Goal: Task Accomplishment & Management: Complete application form

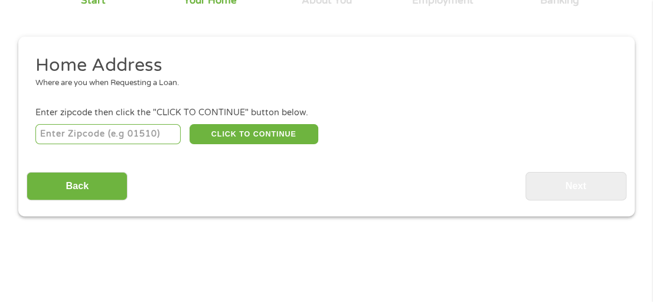
scroll to position [143, 0]
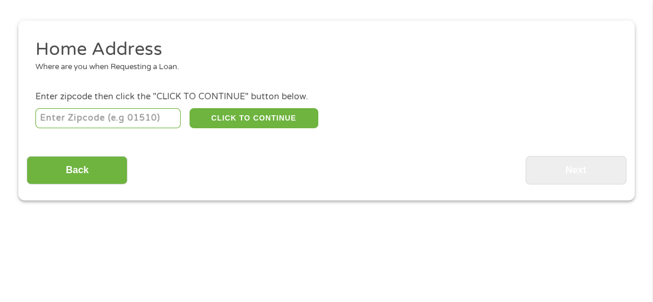
click at [105, 112] on input "number" at bounding box center [108, 118] width 146 height 20
type input "59840"
select select "[US_STATE]"
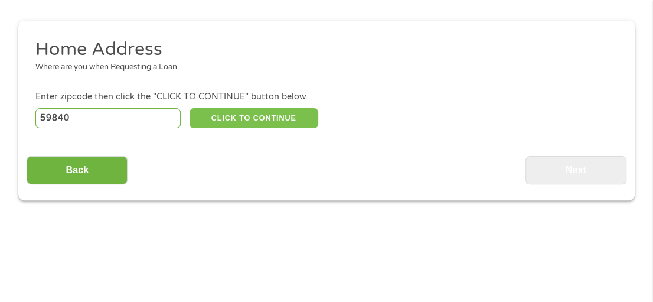
click at [244, 121] on button "CLICK TO CONTINUE" at bounding box center [254, 118] width 129 height 20
type input "59840"
type input "[PERSON_NAME]"
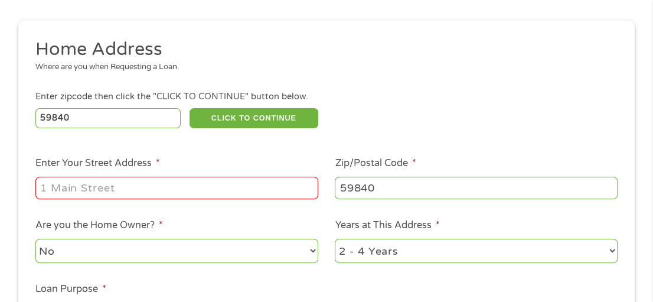
click at [152, 191] on input "Enter Your Street Address *" at bounding box center [176, 188] width 283 height 22
type input "[STREET_ADDRESS]"
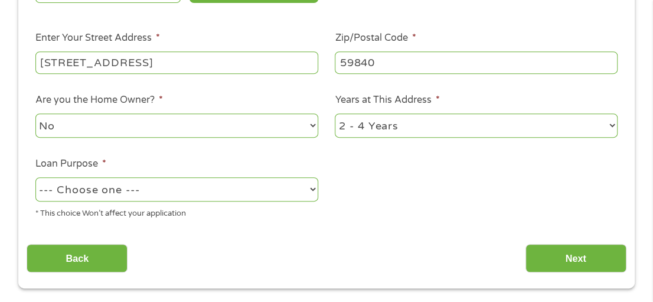
scroll to position [281, 0]
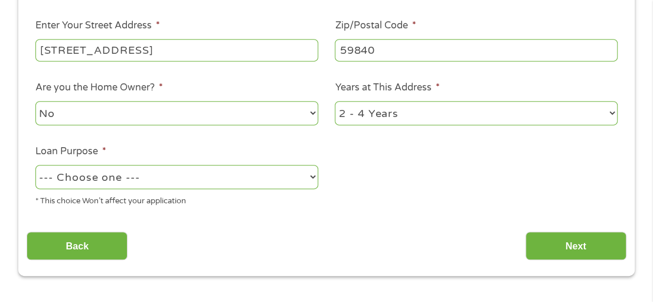
click at [211, 107] on select "No Yes" at bounding box center [176, 113] width 283 height 24
click at [35, 102] on select "No Yes" at bounding box center [176, 113] width 283 height 24
click at [440, 112] on select "1 Year or less 1 - 2 Years 2 - 4 Years Over 4 Years" at bounding box center [476, 113] width 283 height 24
select select "60months"
click at [335, 102] on select "1 Year or less 1 - 2 Years 2 - 4 Years Over 4 Years" at bounding box center [476, 113] width 283 height 24
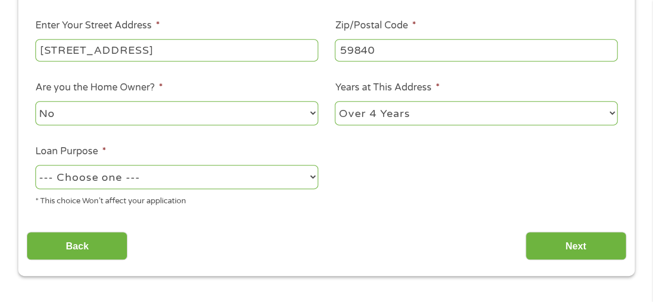
click at [61, 177] on select "--- Choose one --- Pay Bills Debt Consolidation Home Improvement Major Purchase…" at bounding box center [176, 177] width 283 height 24
select select "paybills"
click at [35, 165] on select "--- Choose one --- Pay Bills Debt Consolidation Home Improvement Major Purchase…" at bounding box center [176, 177] width 283 height 24
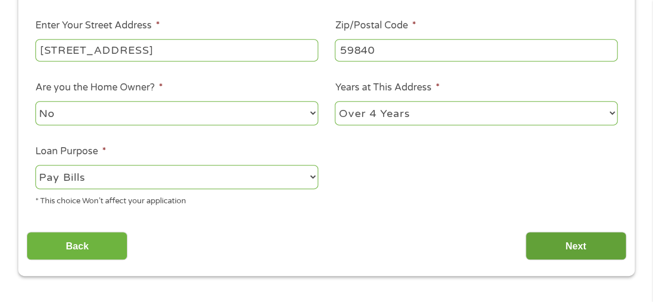
click at [591, 246] on input "Next" at bounding box center [576, 245] width 101 height 29
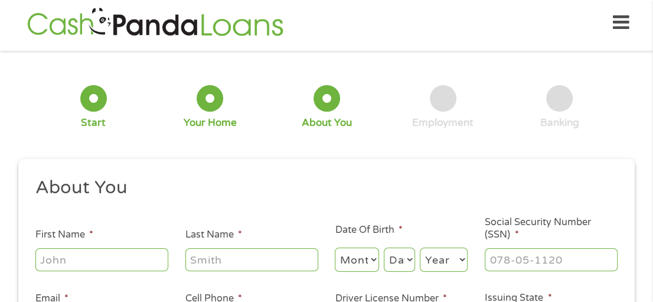
scroll to position [143, 0]
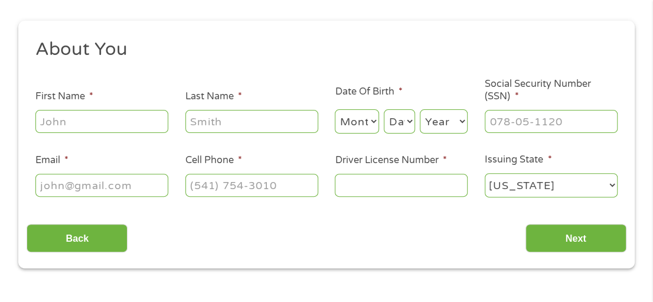
click at [80, 122] on input "First Name *" at bounding box center [101, 121] width 133 height 22
type input "[PERSON_NAME]"
type input "[EMAIL_ADDRESS][DOMAIN_NAME]"
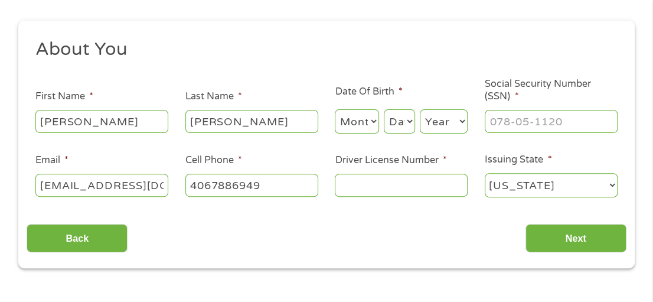
type input "[PHONE_NUMBER]"
click at [351, 117] on select "Month 1 2 3 4 5 6 7 8 9 10 11 12" at bounding box center [357, 121] width 44 height 24
select select "6"
click at [335, 109] on select "Month 1 2 3 4 5 6 7 8 9 10 11 12" at bounding box center [357, 121] width 44 height 24
click at [400, 121] on select "Day 1 2 3 4 5 6 7 8 9 10 11 12 13 14 15 16 17 18 19 20 21 22 23 24 25 26 27 28 …" at bounding box center [399, 121] width 31 height 24
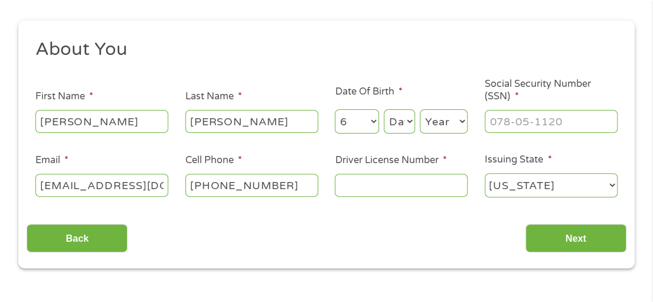
select select "28"
click at [384, 109] on select "Day 1 2 3 4 5 6 7 8 9 10 11 12 13 14 15 16 17 18 19 20 21 22 23 24 25 26 27 28 …" at bounding box center [399, 121] width 31 height 24
click at [438, 120] on select "Year [DATE] 2006 2005 2004 2003 2002 2001 2000 1999 1998 1997 1996 1995 1994 19…" at bounding box center [444, 121] width 48 height 24
select select "1996"
click at [420, 109] on select "Year [DATE] 2006 2005 2004 2003 2002 2001 2000 1999 1998 1997 1996 1995 1994 19…" at bounding box center [444, 121] width 48 height 24
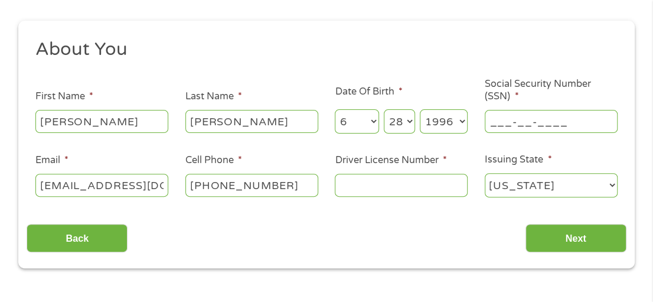
click at [515, 118] on input "___-__-____" at bounding box center [551, 121] width 133 height 22
type input "517-29-9076"
click at [148, 184] on input "[EMAIL_ADDRESS][DOMAIN_NAME]" at bounding box center [101, 185] width 133 height 22
type input "[EMAIL_ADDRESS][DOMAIN_NAME]"
click at [358, 193] on input "Driver License Number *" at bounding box center [401, 185] width 133 height 22
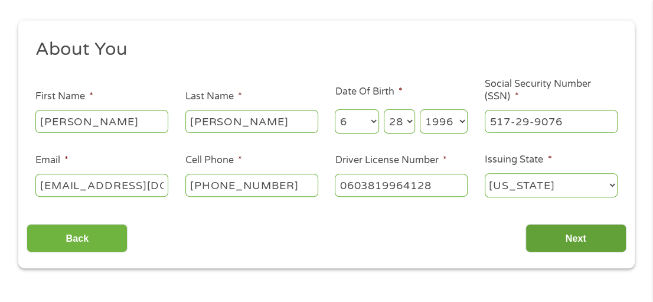
type input "0603819964128"
click at [578, 235] on input "Next" at bounding box center [576, 238] width 101 height 29
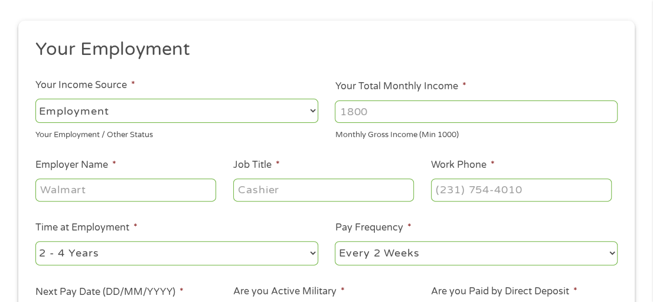
click at [80, 120] on select "--- Choose one --- Employment [DEMOGRAPHIC_DATA] Benefits" at bounding box center [176, 111] width 283 height 24
click at [35, 99] on select "--- Choose one --- Employment [DEMOGRAPHIC_DATA] Benefits" at bounding box center [176, 111] width 283 height 24
click at [374, 115] on input "Your Total Monthly Income *" at bounding box center [476, 111] width 283 height 22
type input "4000"
click at [79, 183] on input "Employer Name *" at bounding box center [125, 189] width 181 height 22
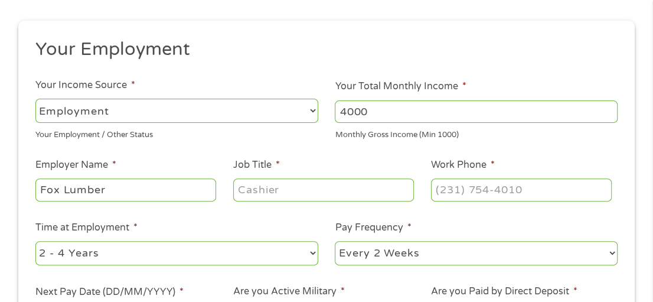
type input "Fox Lumber"
type input "Sales"
click at [459, 188] on input "(___) ___-____" at bounding box center [521, 189] width 181 height 22
drag, startPoint x: 559, startPoint y: 194, endPoint x: 406, endPoint y: 193, distance: 153.5
click at [406, 193] on ul "Your Employment Your Income Source * --- Choose one --- Employment [DEMOGRAPHIC…" at bounding box center [326, 189] width 599 height 302
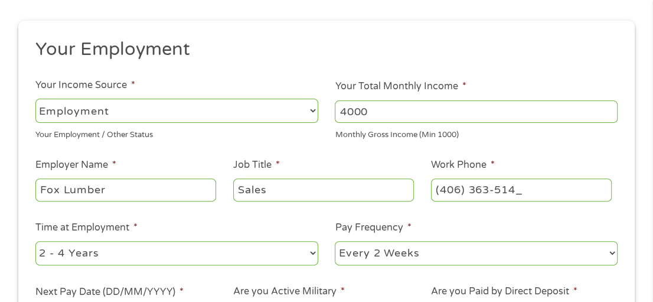
type input "[PHONE_NUMBER]"
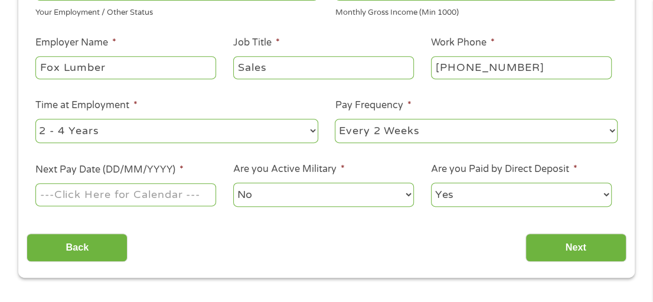
scroll to position [281, 0]
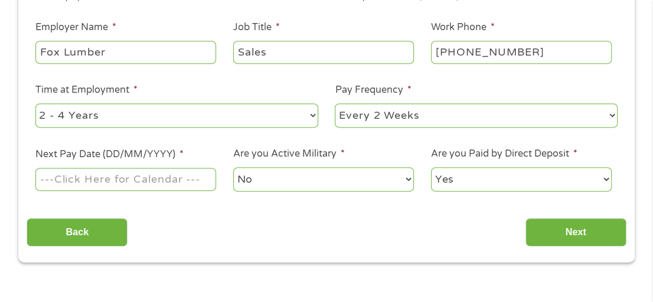
click at [88, 171] on input "Next Pay Date (DD/MM/YYYY) *" at bounding box center [125, 179] width 181 height 22
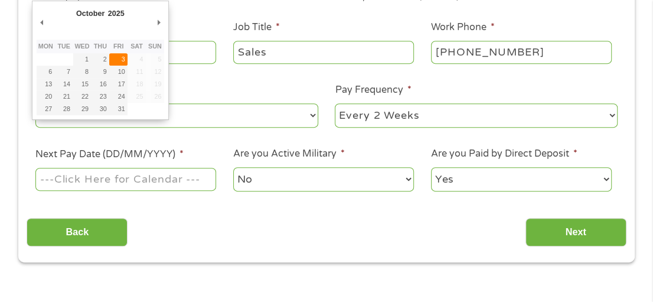
type input "[DATE]"
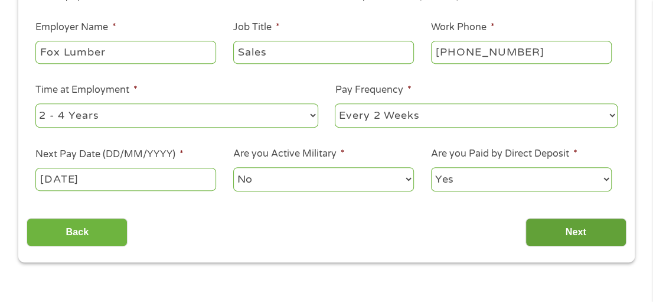
click at [578, 233] on input "Next" at bounding box center [576, 232] width 101 height 29
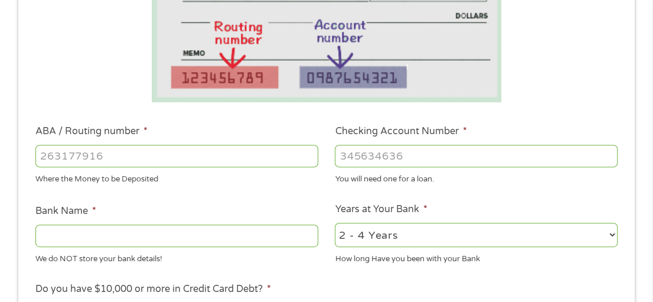
click at [129, 159] on input "ABA / Routing number *" at bounding box center [176, 156] width 283 height 22
type input "292977420"
type input "RAVALLI COUNTY FEDERAL CREDIT UNION"
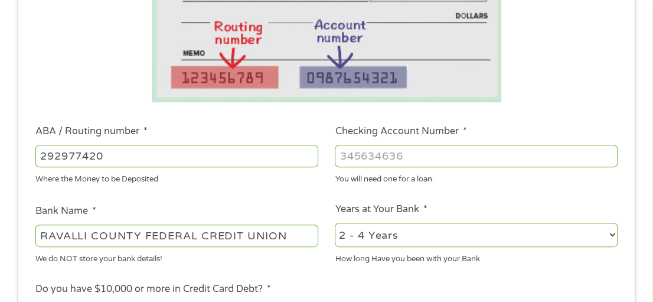
type input "292977420"
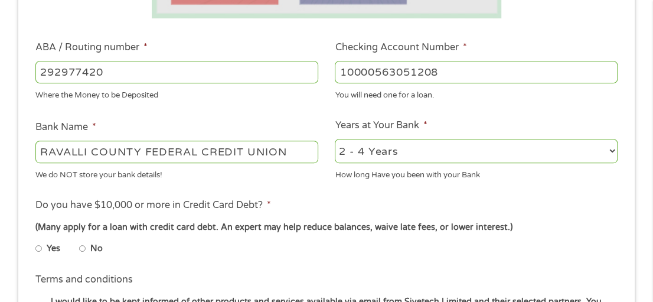
scroll to position [419, 0]
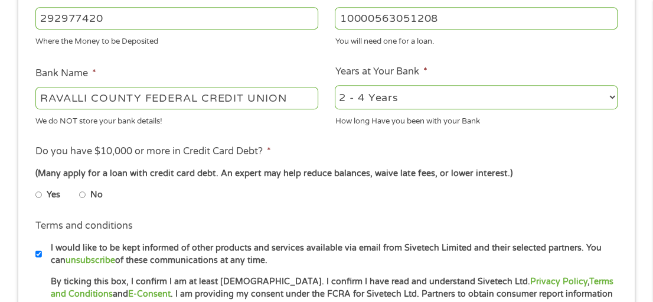
type input "10000563051208"
click at [82, 193] on input "No" at bounding box center [82, 194] width 7 height 19
radio input "true"
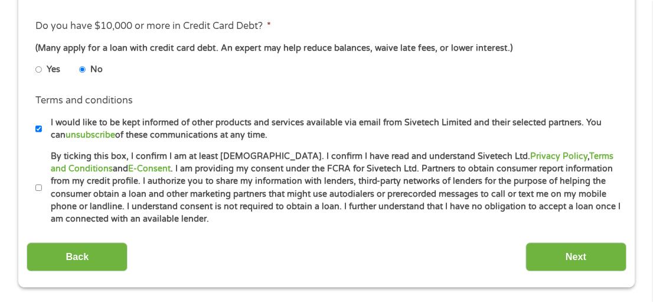
scroll to position [557, 0]
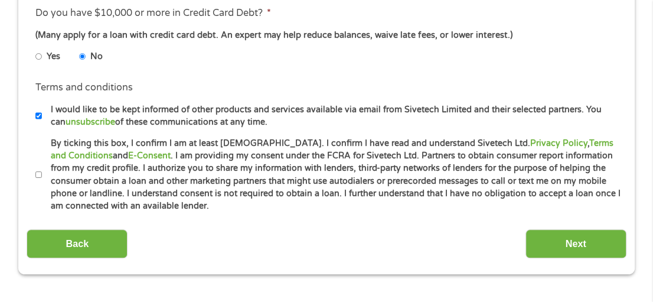
click at [38, 176] on input "By ticking this box, I confirm I am at least [DEMOGRAPHIC_DATA]. I confirm I ha…" at bounding box center [38, 174] width 7 height 19
checkbox input "true"
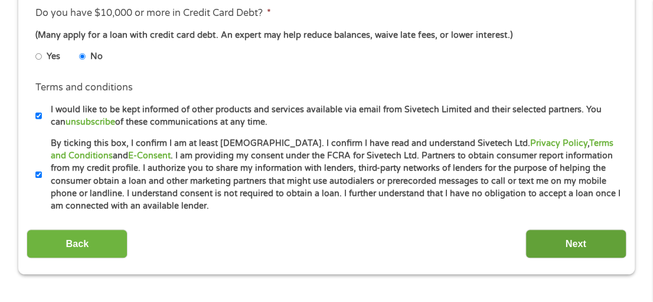
click at [547, 241] on input "Next" at bounding box center [576, 243] width 101 height 29
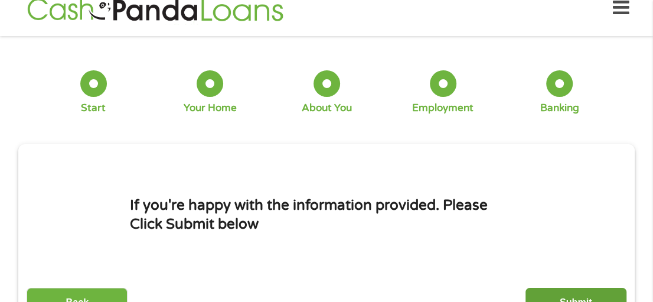
scroll to position [0, 0]
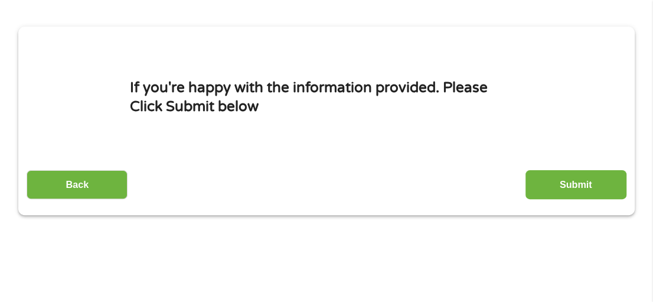
click at [558, 180] on input "Submit" at bounding box center [576, 184] width 101 height 29
